Goal: Transaction & Acquisition: Purchase product/service

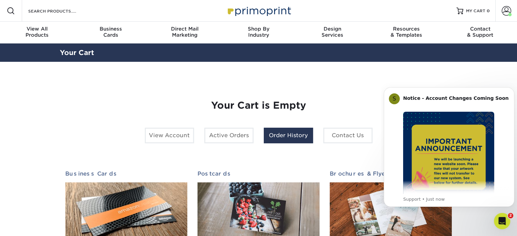
click at [305, 132] on link "Order History" at bounding box center [288, 136] width 49 height 16
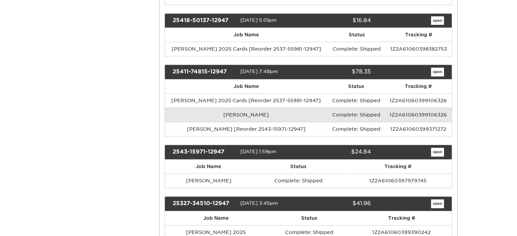
scroll to position [341, 0]
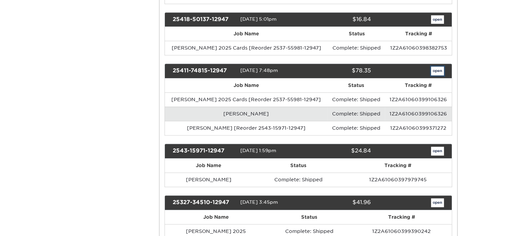
click at [437, 67] on link "open" at bounding box center [437, 71] width 13 height 9
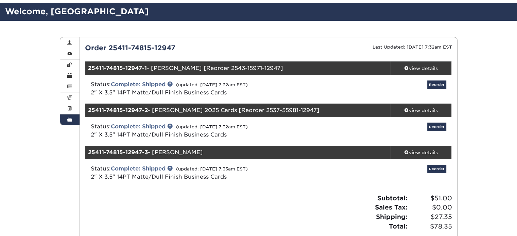
scroll to position [42, 0]
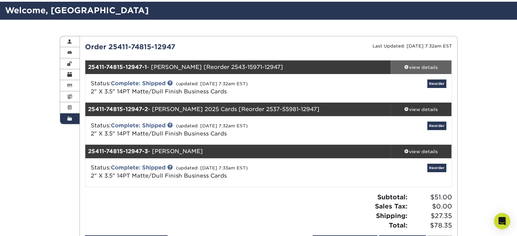
click at [425, 64] on div "view details" at bounding box center [420, 67] width 61 height 7
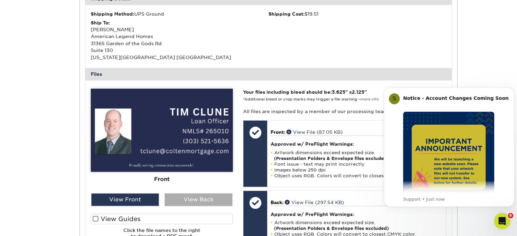
scroll to position [0, 0]
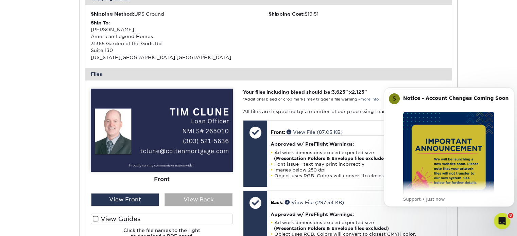
click at [199, 199] on div "View Back" at bounding box center [198, 199] width 68 height 13
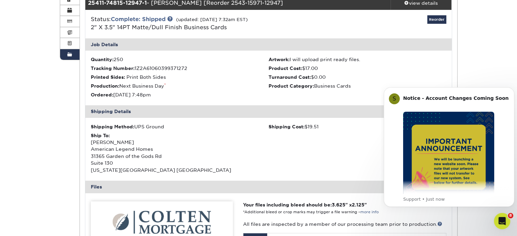
scroll to position [73, 0]
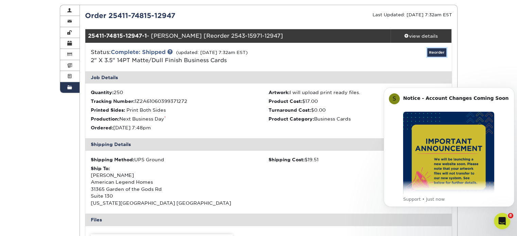
click at [438, 54] on link "Reorder" at bounding box center [436, 52] width 19 height 8
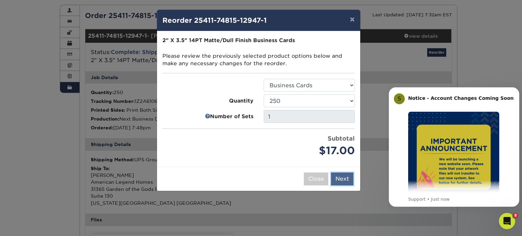
click at [346, 177] on button "Next" at bounding box center [342, 179] width 22 height 13
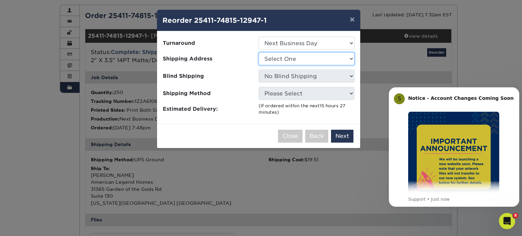
click at [321, 57] on select "Select One 12 BELLWOOD DR ALAMOSA, CO 81101 12648 Plummer Grand Road 1707 Sprin…" at bounding box center [306, 58] width 96 height 13
select select "281659"
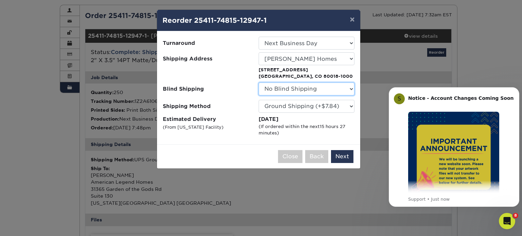
click at [339, 89] on select "No Blind Shipping 12 BELLWOOD DR ALAMOSA, CO 81101 12648 Plummer Grand Road 170…" at bounding box center [306, 89] width 96 height 13
click at [347, 155] on button "Next" at bounding box center [342, 156] width 22 height 13
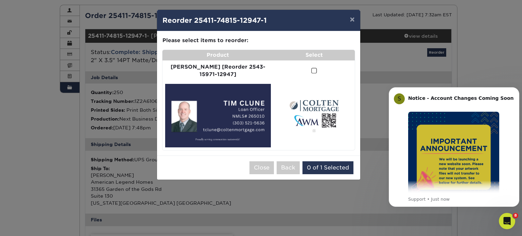
click at [311, 72] on span at bounding box center [314, 71] width 6 height 6
click at [0, 0] on input "checkbox" at bounding box center [0, 0] width 0 height 0
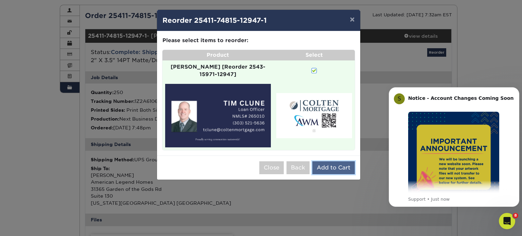
click at [342, 161] on button "Add to Cart" at bounding box center [333, 167] width 42 height 13
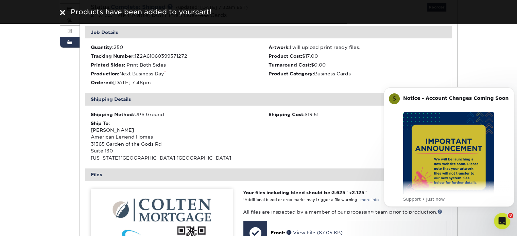
scroll to position [0, 0]
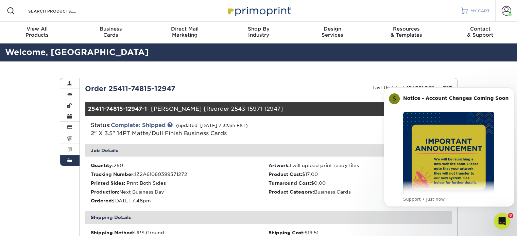
click at [474, 13] on span "MY CART" at bounding box center [479, 11] width 19 height 6
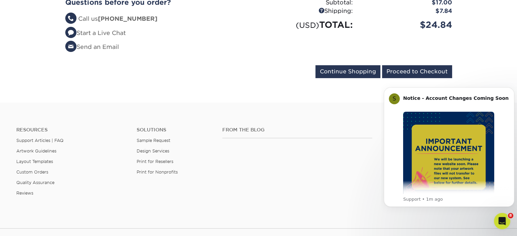
scroll to position [223, 0]
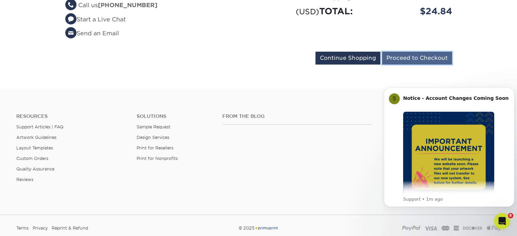
click at [423, 56] on input "Proceed to Checkout" at bounding box center [417, 58] width 70 height 13
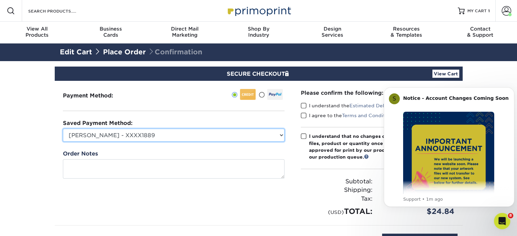
click at [263, 129] on select "Brant Phillips - XXXX1889 American Express - XXXX2065 Visa - XXXX4500 American …" at bounding box center [173, 135] width 221 height 13
select select "62564"
click at [63, 129] on select "Brant Phillips - XXXX1889 American Express - XXXX2065 Visa - XXXX4500 American …" at bounding box center [173, 135] width 221 height 13
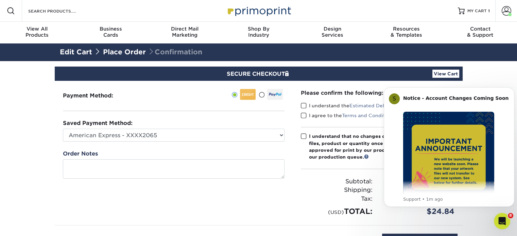
click at [304, 106] on span at bounding box center [304, 106] width 6 height 6
click at [0, 0] on input "I understand the Estimated Delivery Policy" at bounding box center [0, 0] width 0 height 0
click at [304, 113] on span at bounding box center [304, 115] width 6 height 6
click at [0, 0] on input "I agree to the Terms and Conditions" at bounding box center [0, 0] width 0 height 0
click at [304, 136] on span at bounding box center [304, 136] width 6 height 6
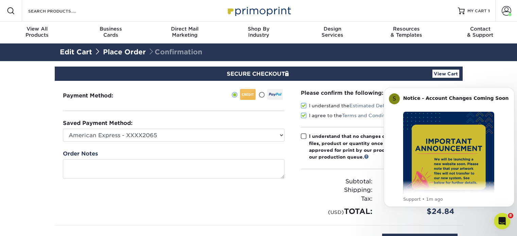
click at [0, 0] on input "I understand that no changes can be made to the artwork, files, product or quan…" at bounding box center [0, 0] width 0 height 0
click at [511, 89] on icon "Dismiss notification" at bounding box center [512, 89] width 4 height 4
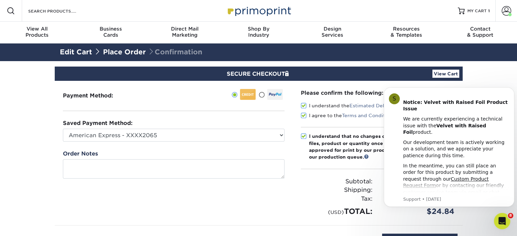
scroll to position [29, 0]
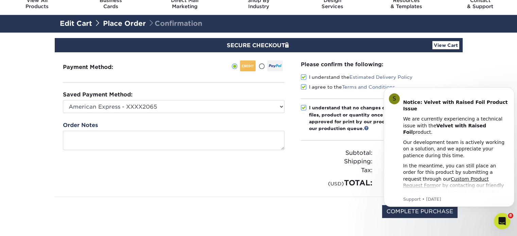
click html "S Notice: Velvet with Raised Foil Product Issue We are currently experiencing a…"
click at [513, 89] on icon "Dismiss notification" at bounding box center [512, 89] width 4 height 4
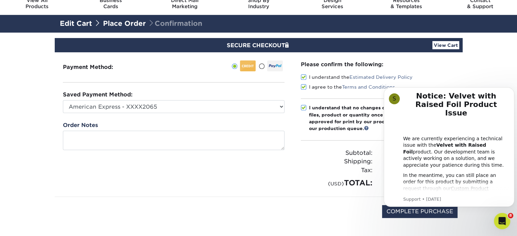
click at [388, 213] on body "S Notice: Velvet with Raised Foil Product Issue We are currently experiencing a…" at bounding box center [448, 147] width 130 height 135
click at [380, 212] on div "COMPLETE PURCHASE" at bounding box center [258, 215] width 397 height 36
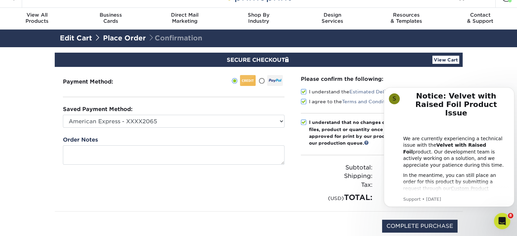
scroll to position [14, 0]
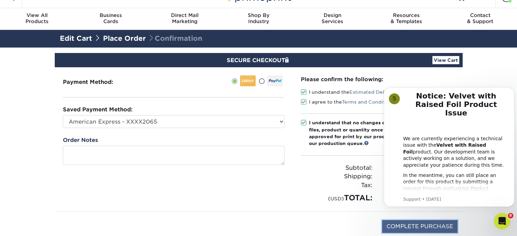
click at [394, 225] on input "COMPLETE PURCHASE" at bounding box center [419, 226] width 75 height 13
type input "PROCESSING, PLEASE WAIT..."
